Goal: Task Accomplishment & Management: Manage account settings

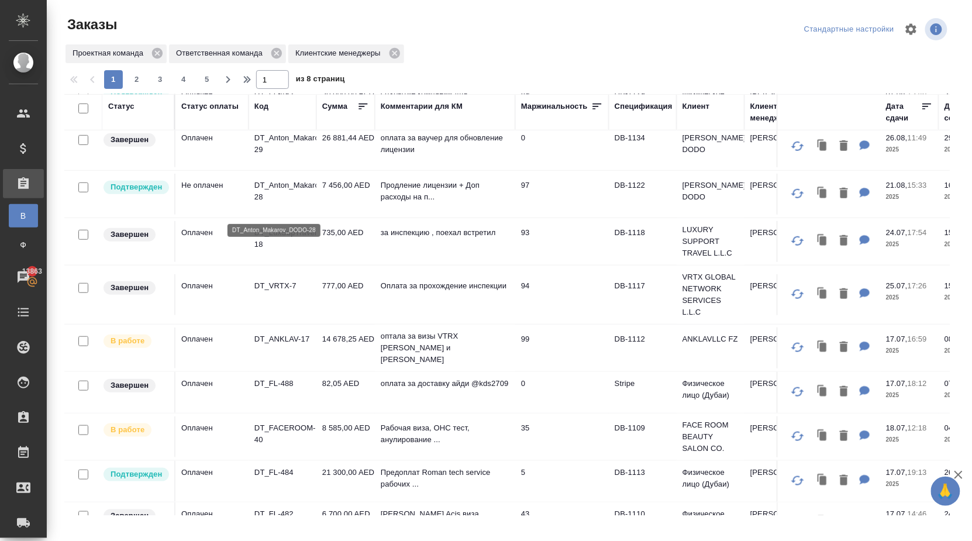
scroll to position [243, 0]
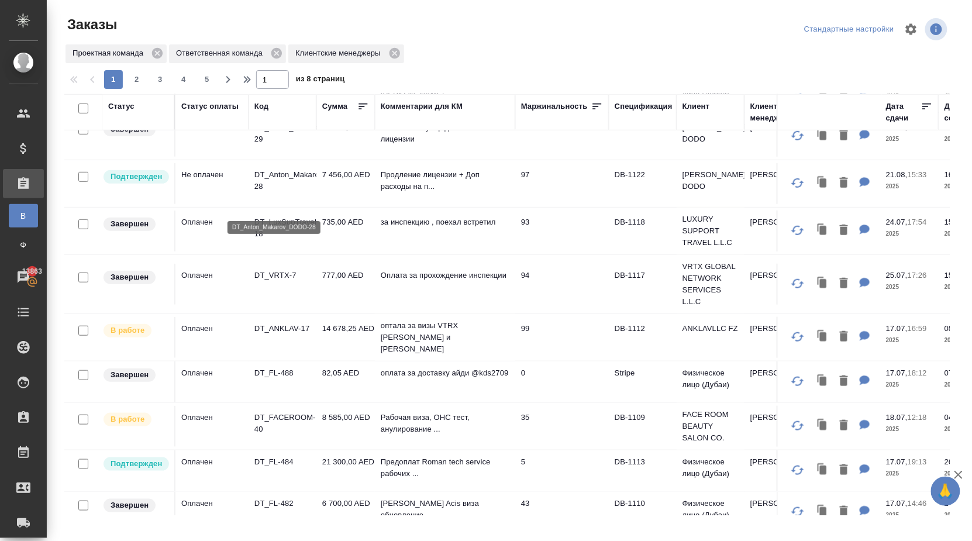
click at [300, 192] on p "DT_Anton_Makarov_DODO-28" at bounding box center [282, 180] width 56 height 23
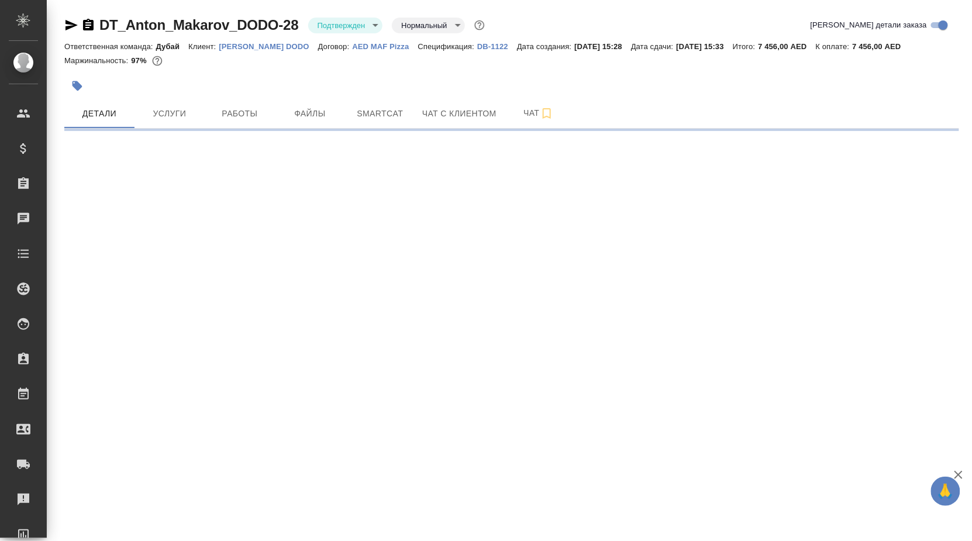
select select "RU"
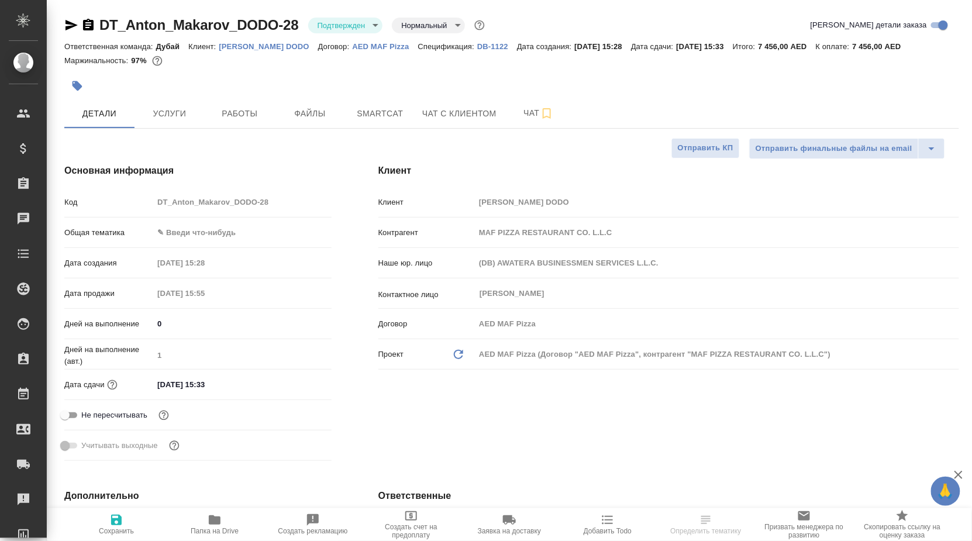
type textarea "x"
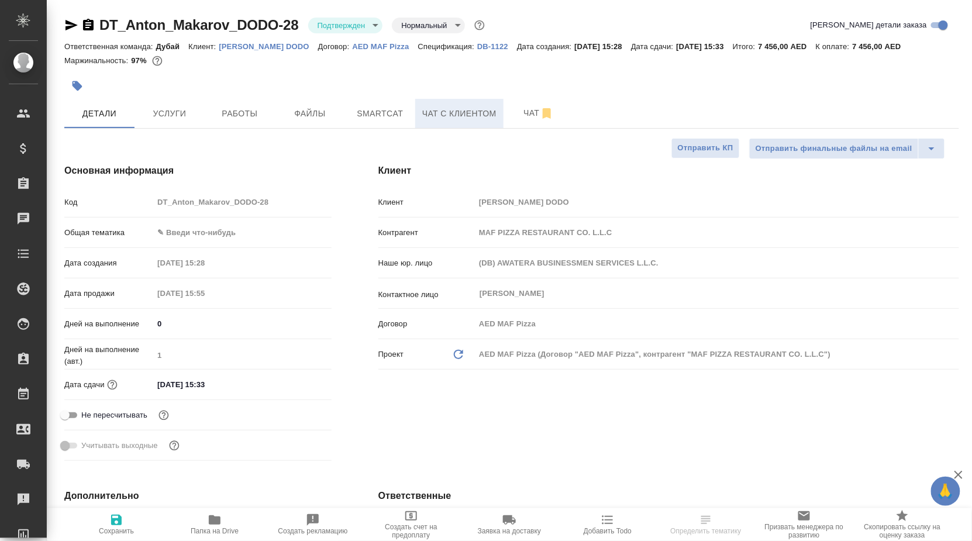
type textarea "x"
click at [459, 119] on span "Чат с клиентом" at bounding box center [459, 113] width 74 height 15
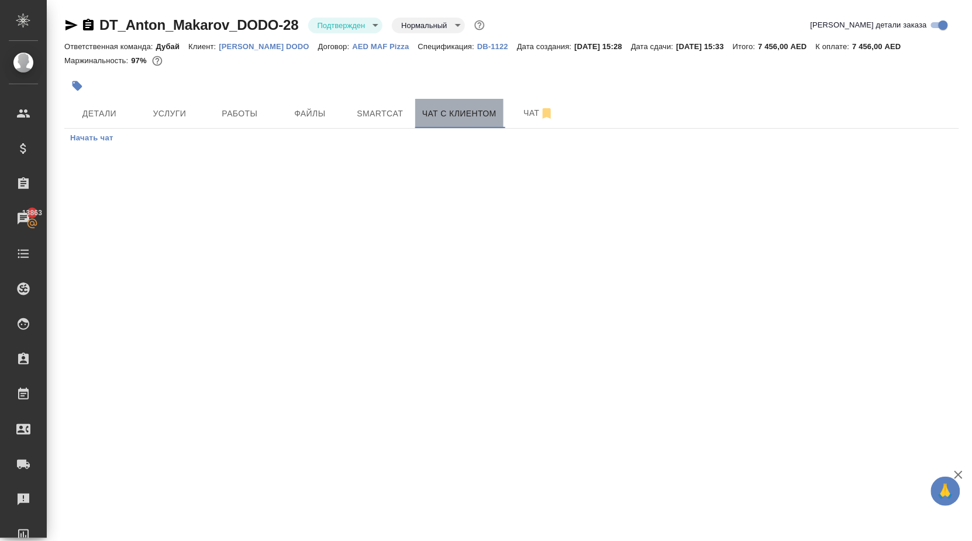
click at [459, 119] on span "Чат с клиентом" at bounding box center [459, 113] width 74 height 15
click at [458, 119] on span "Чат с клиентом" at bounding box center [459, 113] width 74 height 15
click at [167, 118] on span "Услуги" at bounding box center [169, 113] width 56 height 15
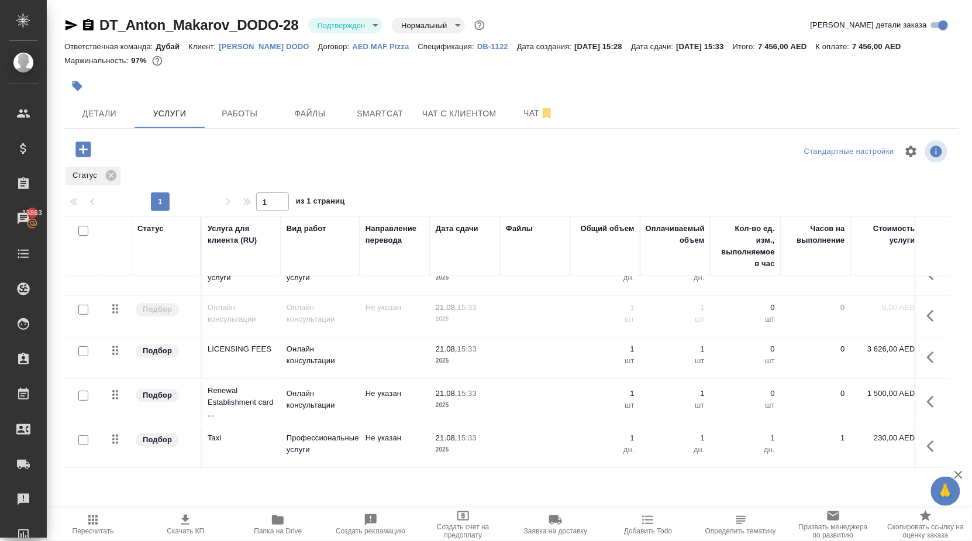
scroll to position [30, 0]
click at [249, 117] on span "Работы" at bounding box center [240, 113] width 56 height 15
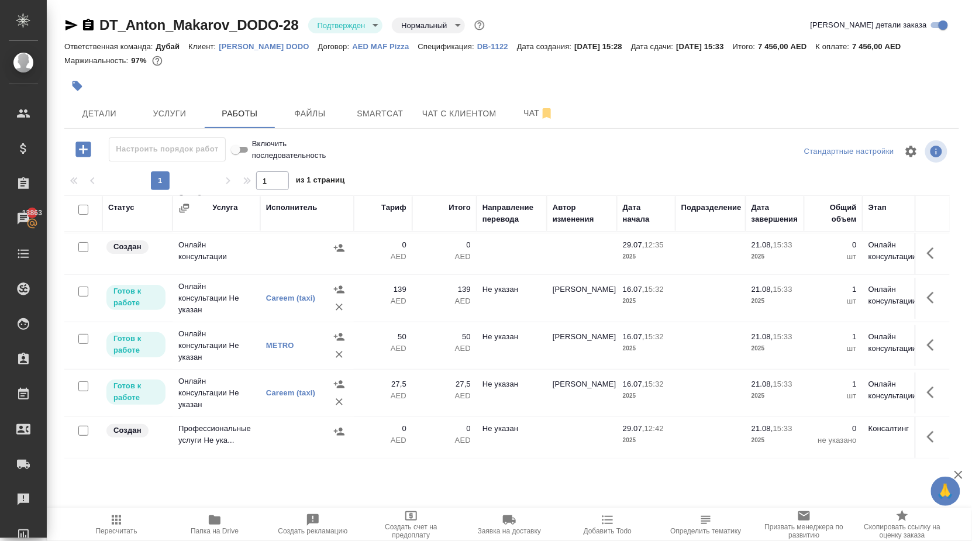
scroll to position [123, 0]
click at [103, 115] on span "Детали" at bounding box center [99, 113] width 56 height 15
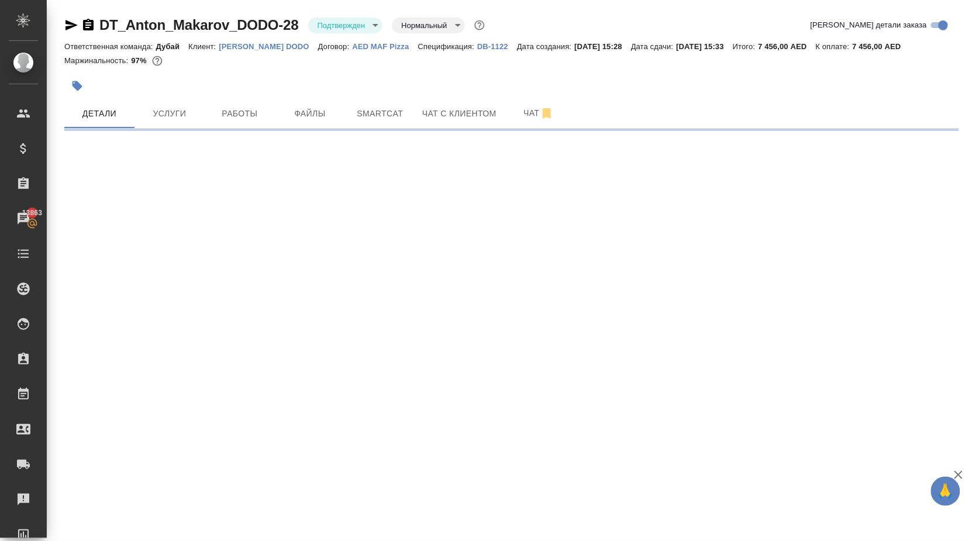
select select "RU"
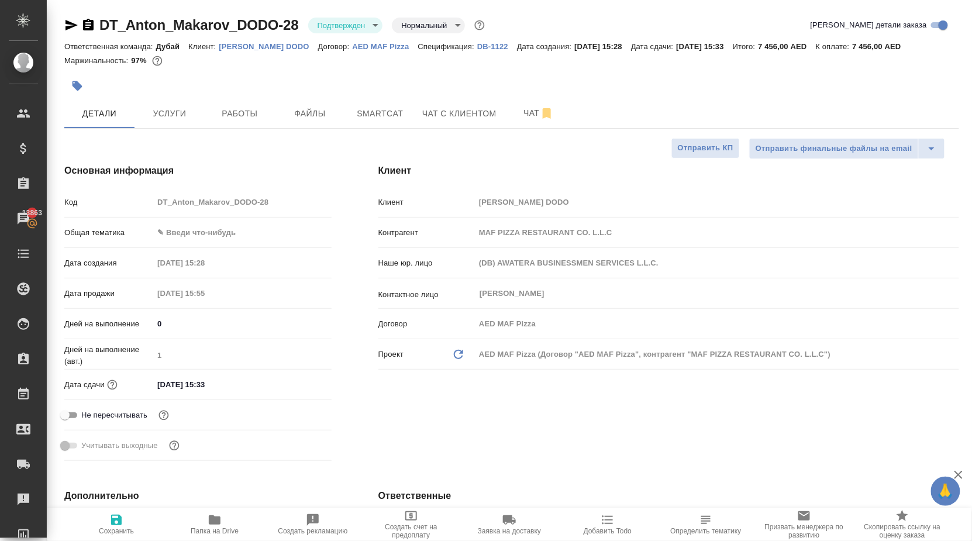
type textarea "x"
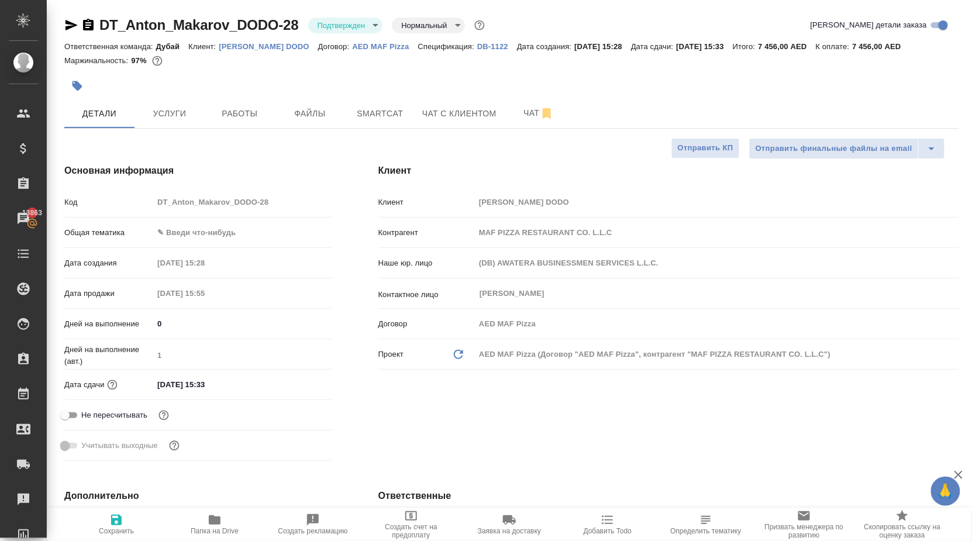
type textarea "x"
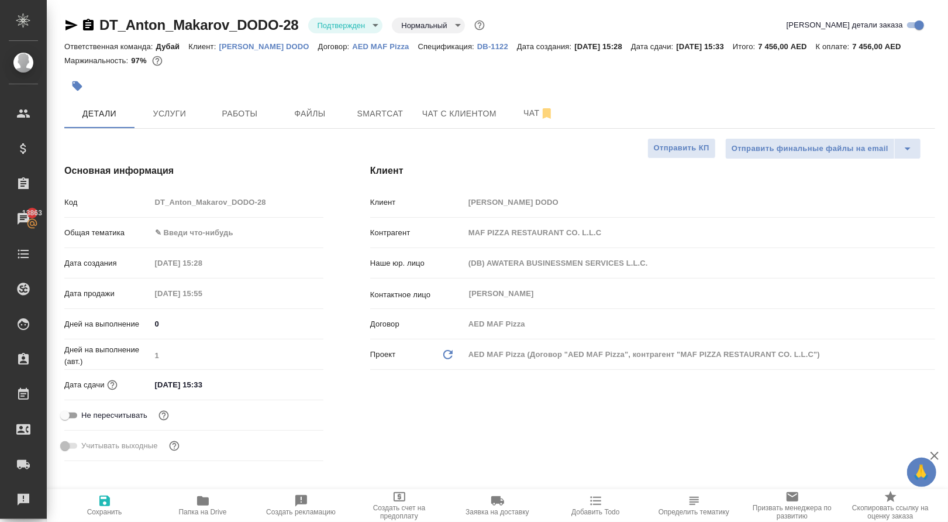
type textarea "x"
click at [241, 121] on span "Работы" at bounding box center [240, 113] width 56 height 15
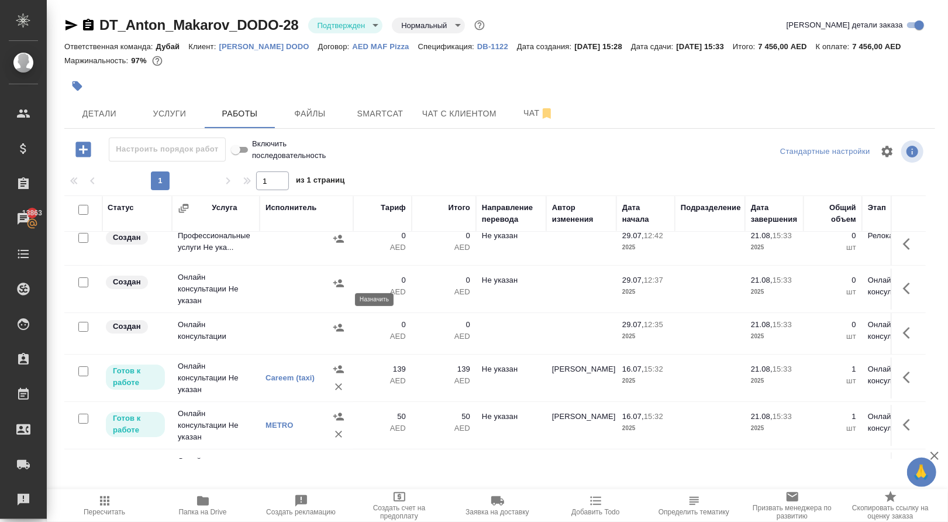
scroll to position [0, 1]
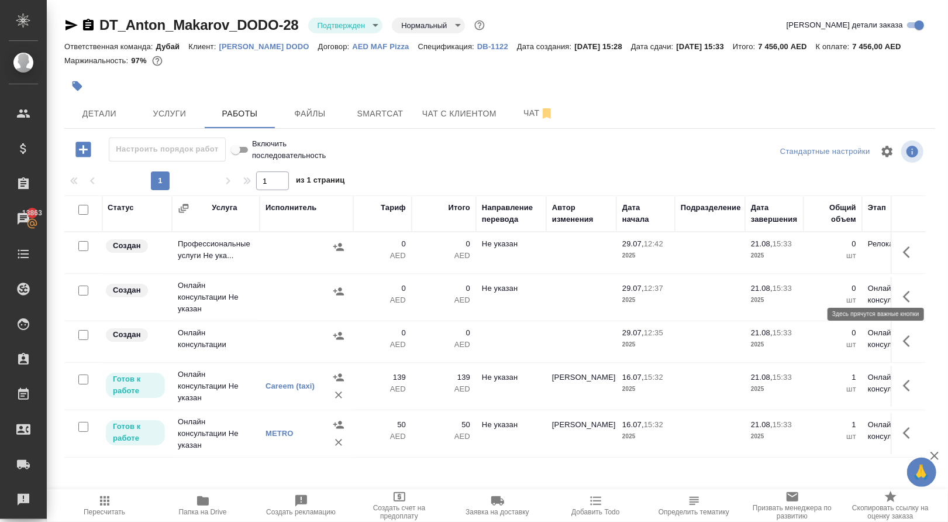
click at [903, 258] on icon "button" at bounding box center [906, 252] width 7 height 12
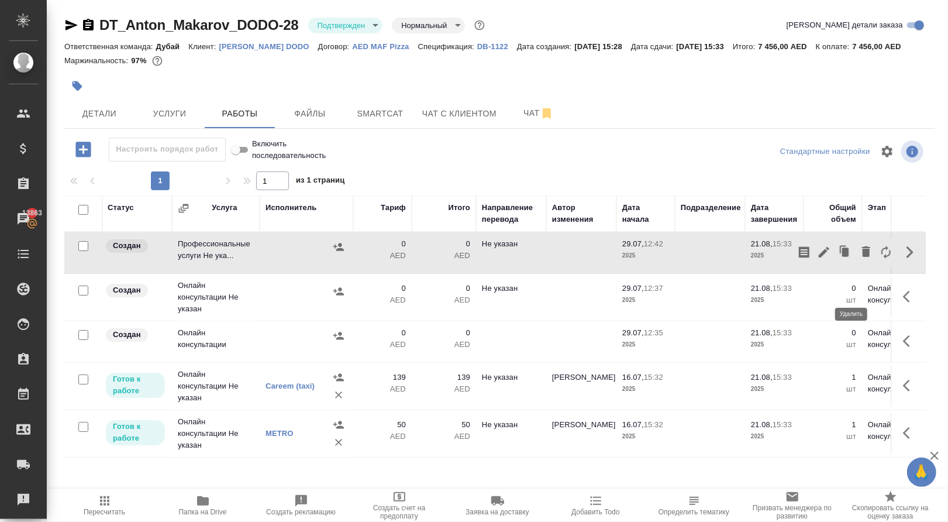
click at [862, 257] on icon "button" at bounding box center [866, 251] width 8 height 11
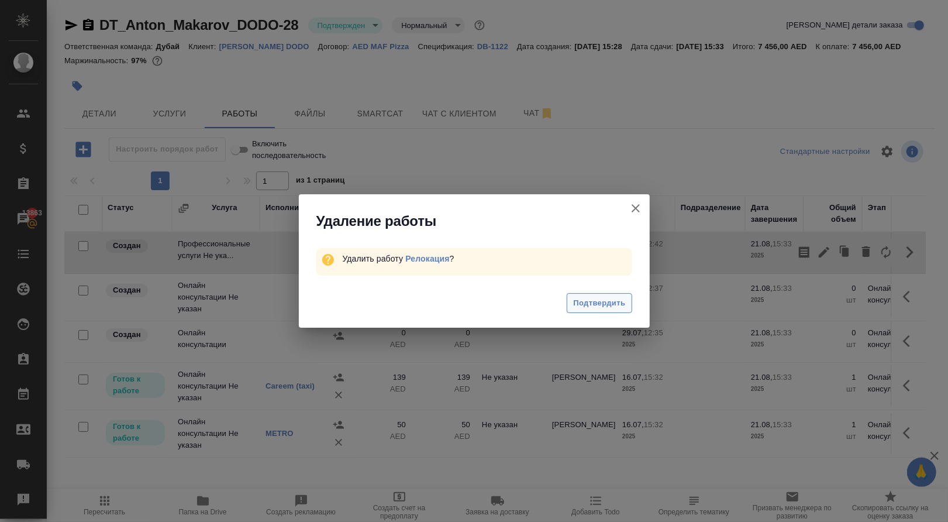
click at [602, 305] on span "Подтвердить" at bounding box center [599, 302] width 52 height 13
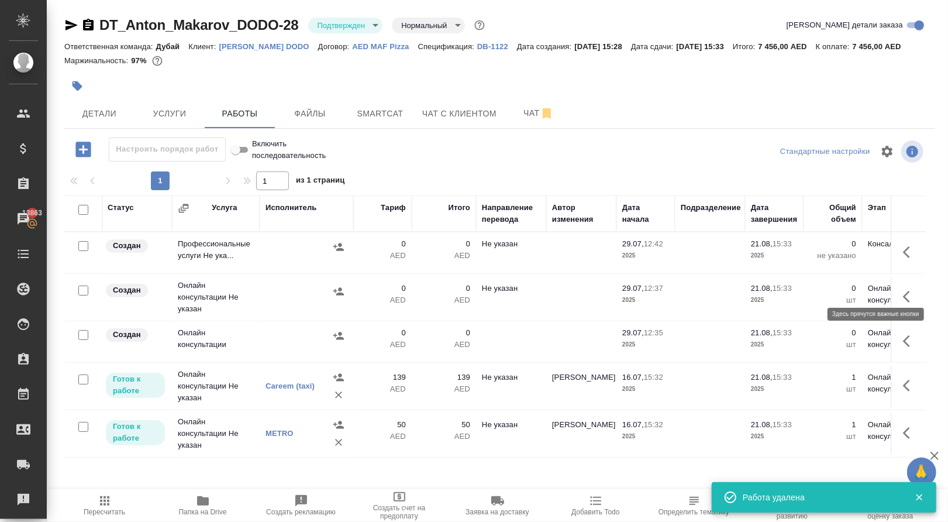
click at [903, 259] on icon "button" at bounding box center [910, 252] width 14 height 14
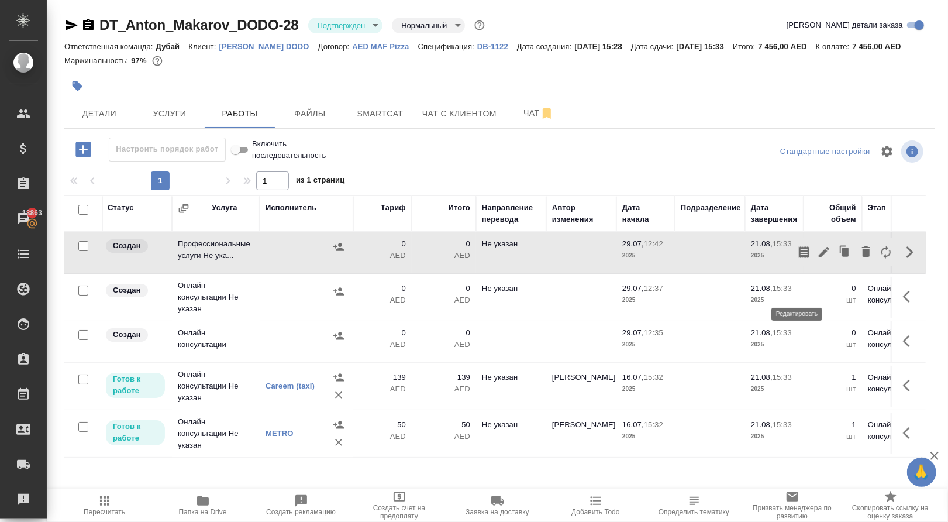
click at [817, 259] on icon "button" at bounding box center [824, 252] width 14 height 14
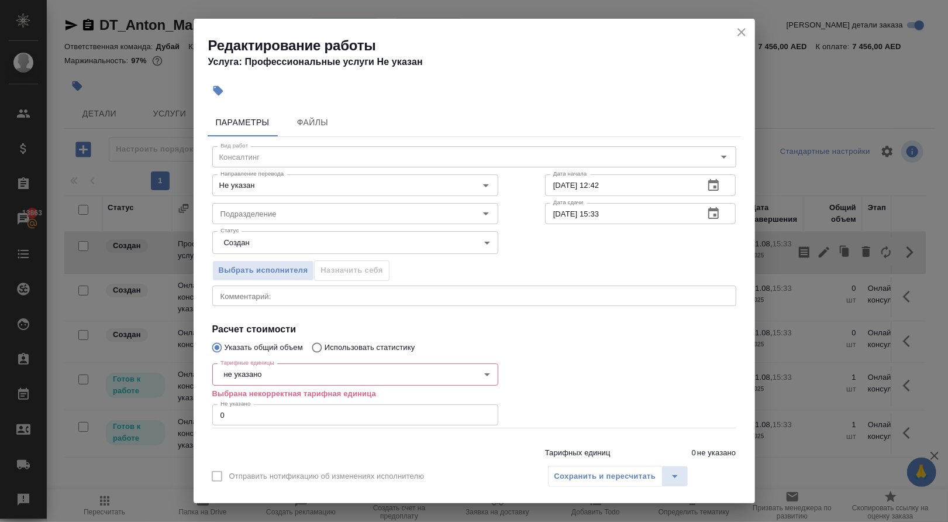
click at [291, 417] on input "0" at bounding box center [355, 414] width 286 height 21
type input "1"
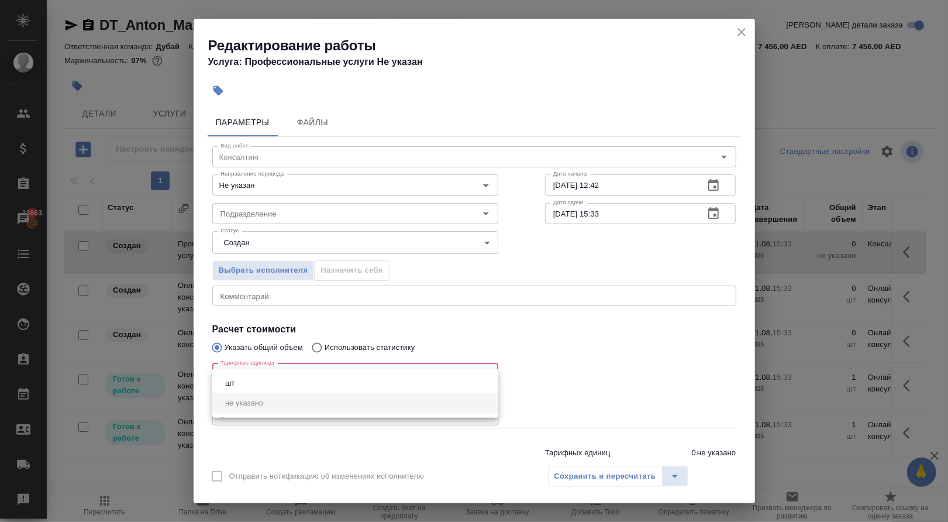
click at [277, 386] on body "🙏 .cls-1 fill:#fff; AWATERA Solokha Petro Клиенты Спецификации Заказы 13863 Чат…" at bounding box center [474, 261] width 948 height 522
click at [277, 386] on li "шт" at bounding box center [355, 383] width 286 height 20
type input "5a8b1489cc6b4906c91bfdc1"
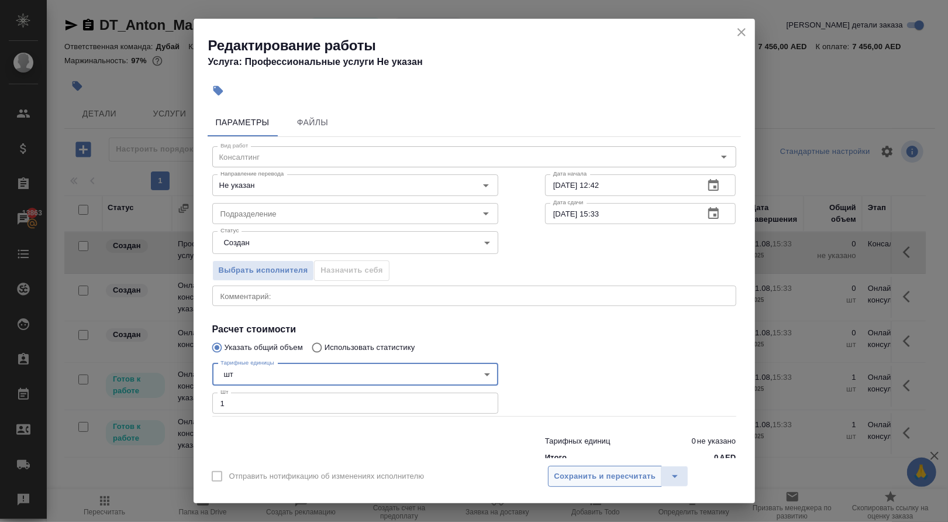
click at [589, 485] on button "Сохранить и пересчитать" at bounding box center [605, 475] width 115 height 21
